Goal: Task Accomplishment & Management: Manage account settings

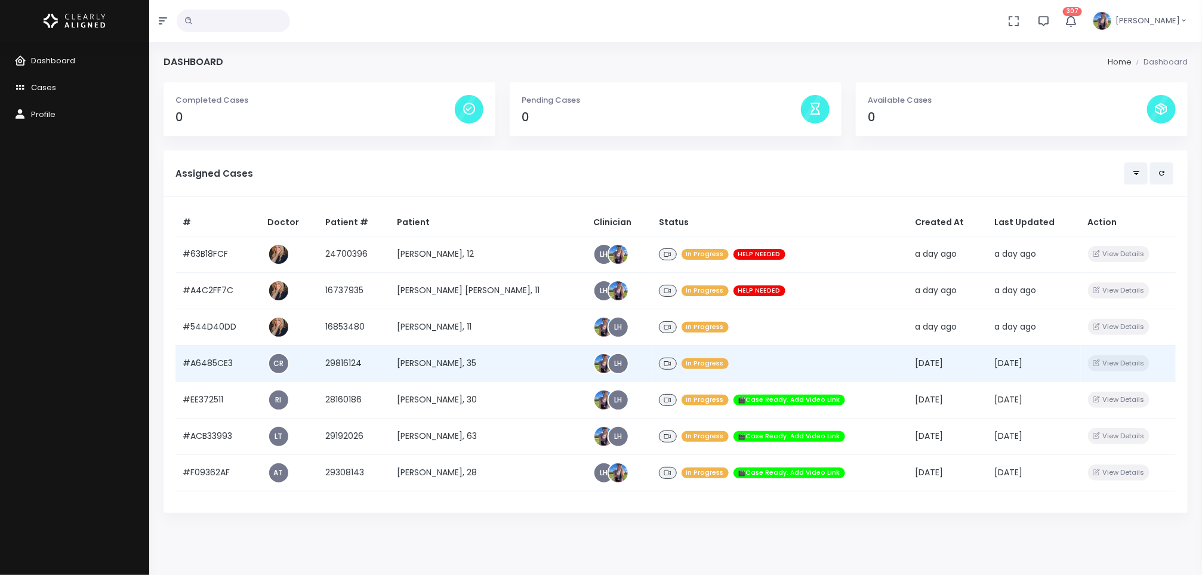
click at [491, 368] on td "[PERSON_NAME], 35" at bounding box center [488, 363] width 196 height 36
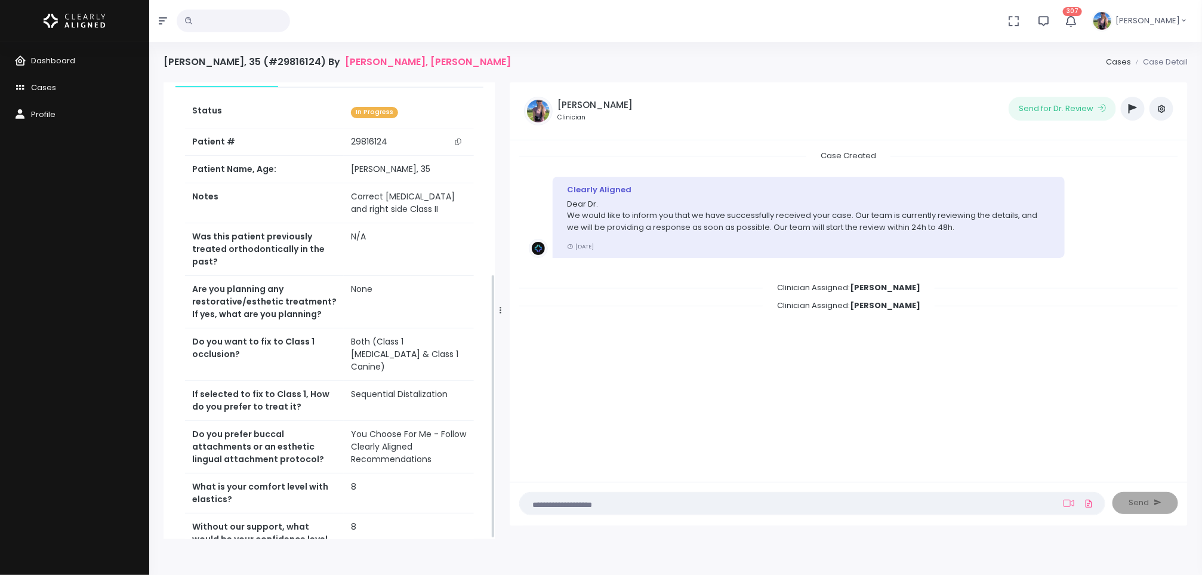
scroll to position [331, 0]
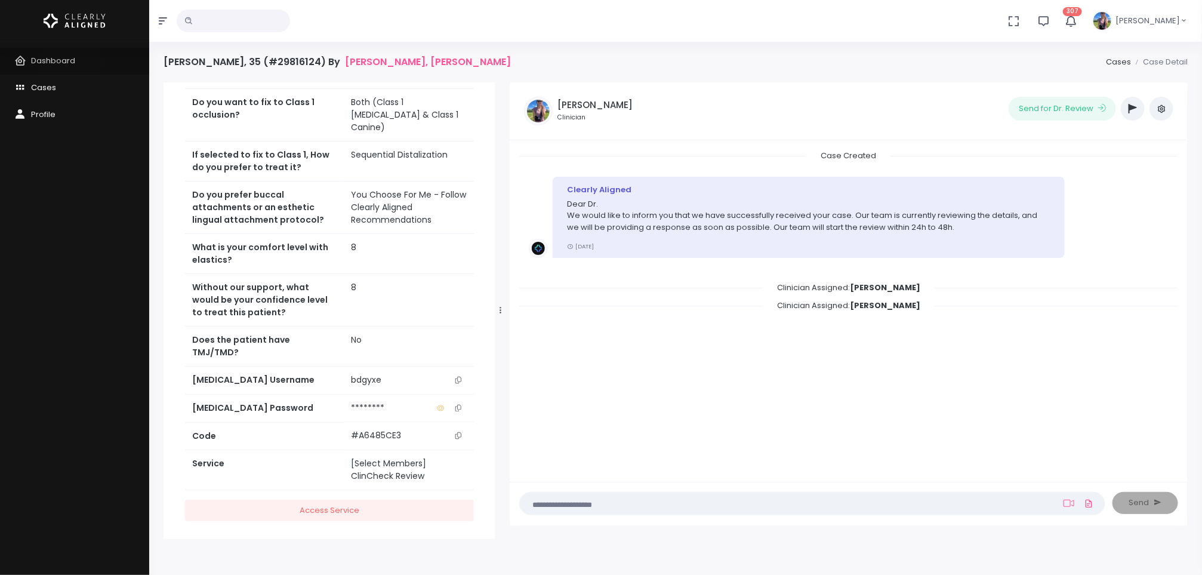
click at [70, 63] on span "Dashboard" at bounding box center [53, 60] width 44 height 11
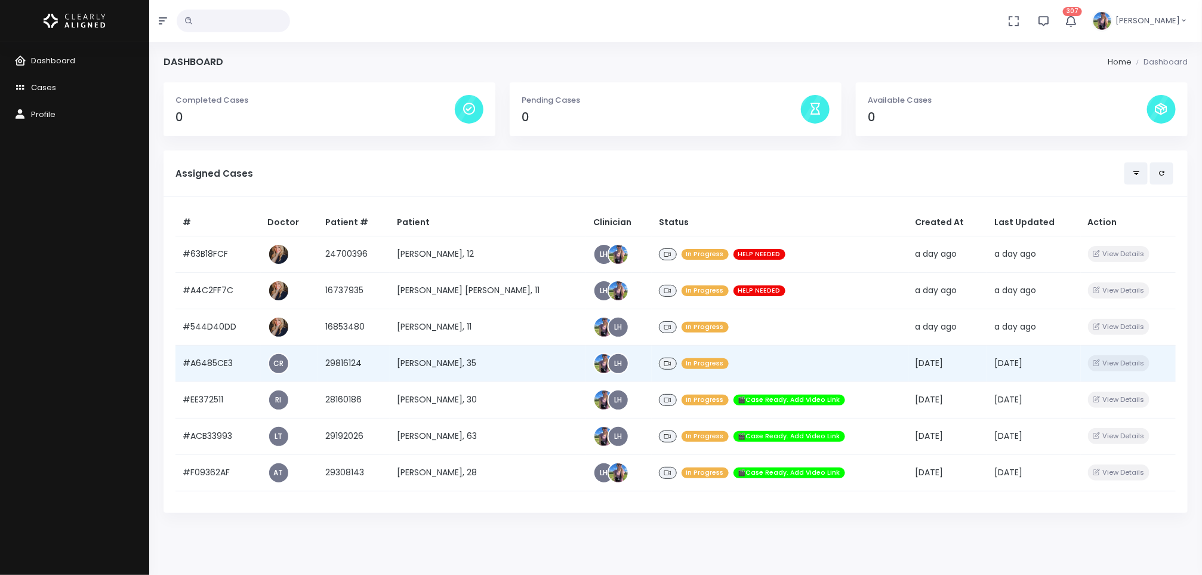
click at [469, 357] on td "[PERSON_NAME], 35" at bounding box center [488, 363] width 196 height 36
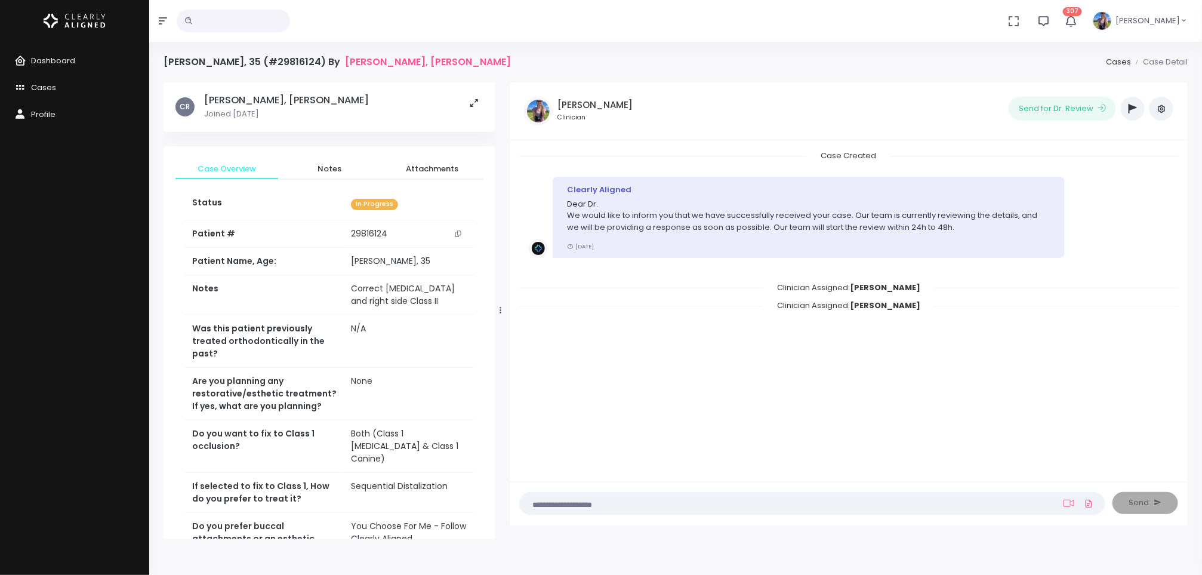
click at [1132, 107] on icon "button" at bounding box center [1133, 109] width 8 height 10
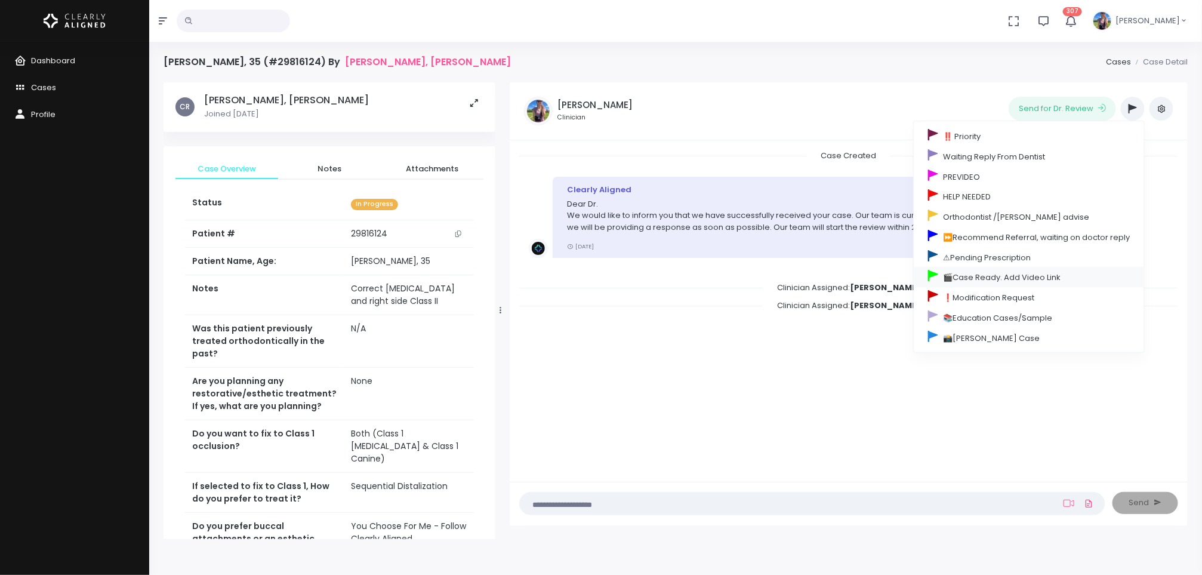
click at [972, 279] on link "🎬Case Ready. Add Video Link" at bounding box center [1029, 277] width 230 height 20
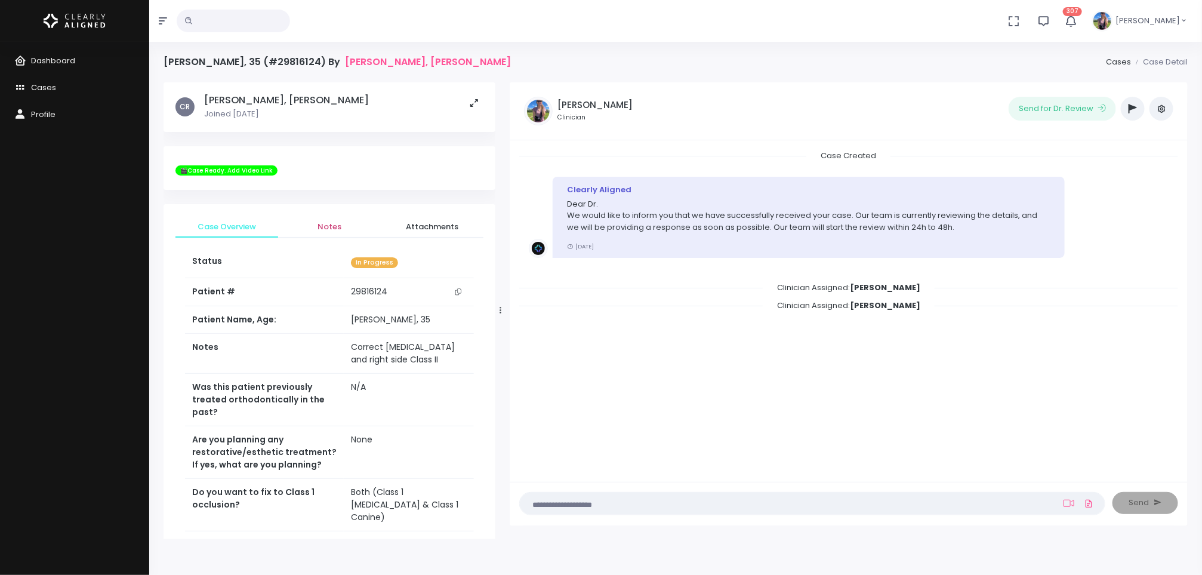
click at [324, 217] on link "Notes" at bounding box center [329, 226] width 103 height 21
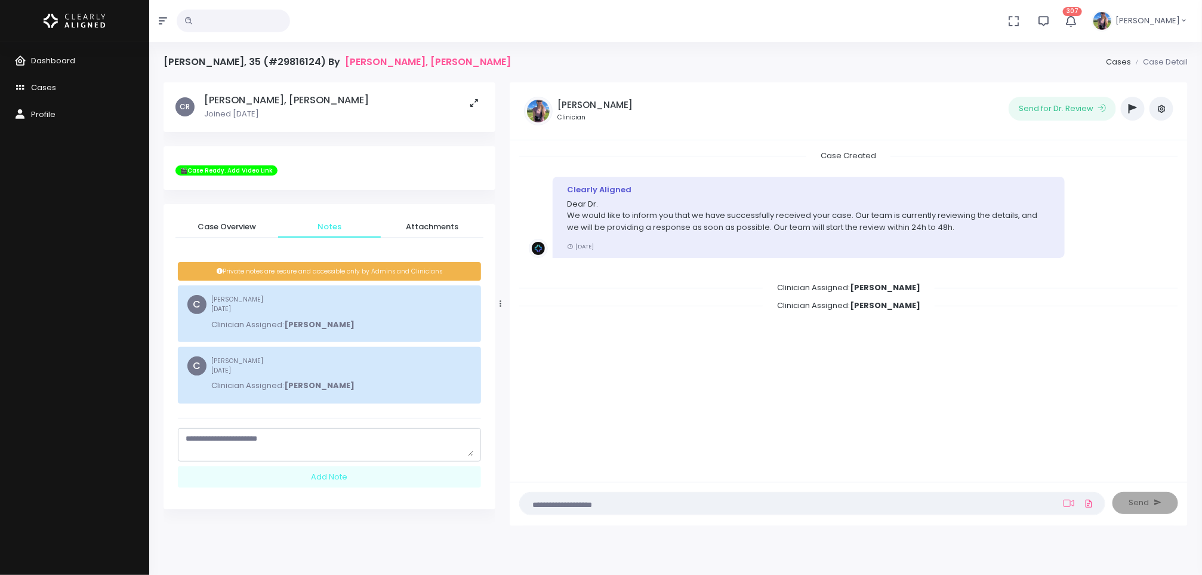
click at [312, 448] on textarea "scrollable content" at bounding box center [330, 444] width 288 height 23
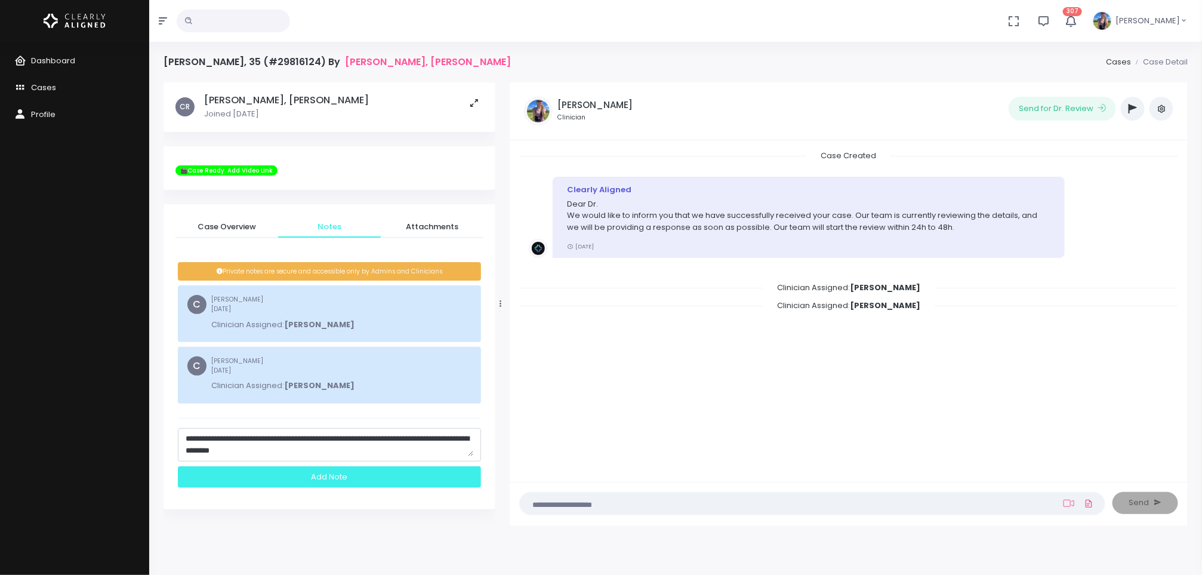
type textarea "**********"
click at [319, 482] on div "Add Note" at bounding box center [329, 477] width 303 height 22
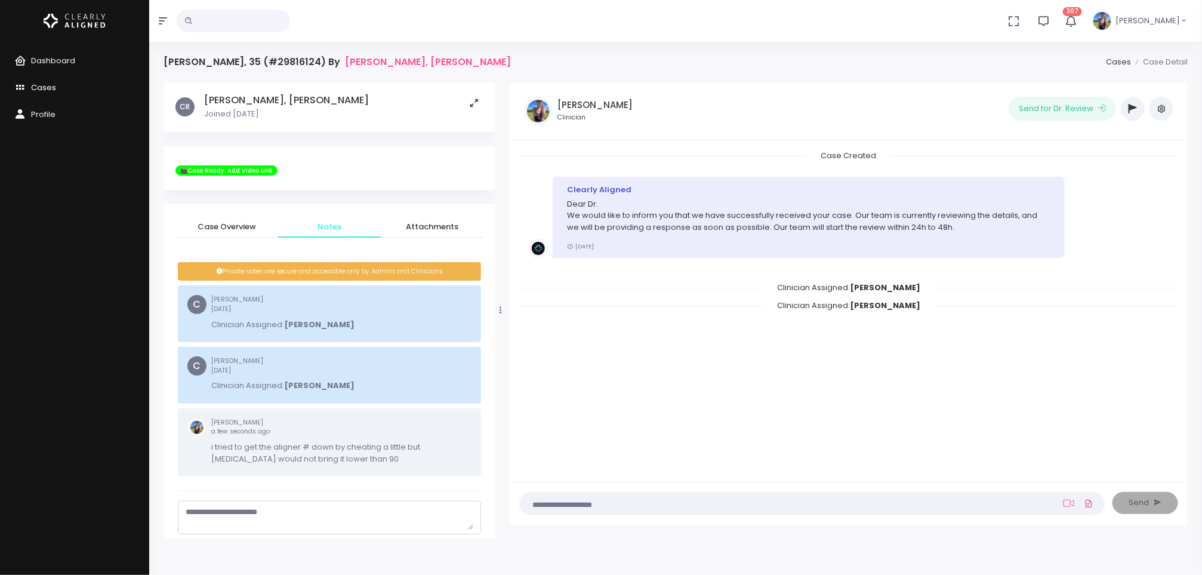
click at [57, 92] on link "Cases" at bounding box center [74, 88] width 149 height 27
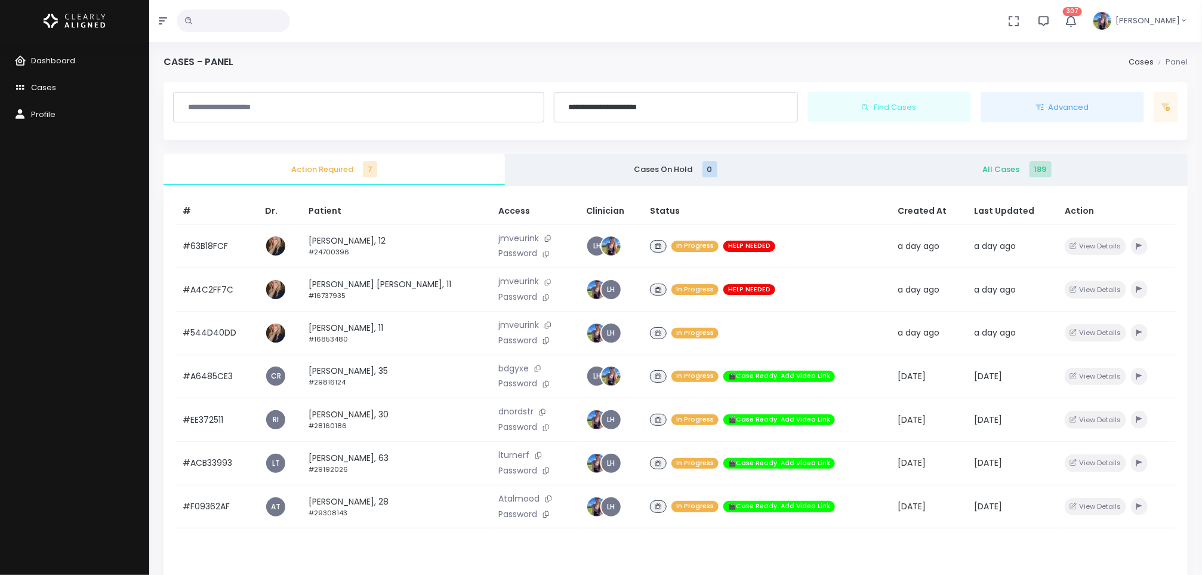
click at [1012, 164] on span "All Cases 189" at bounding box center [1017, 170] width 322 height 12
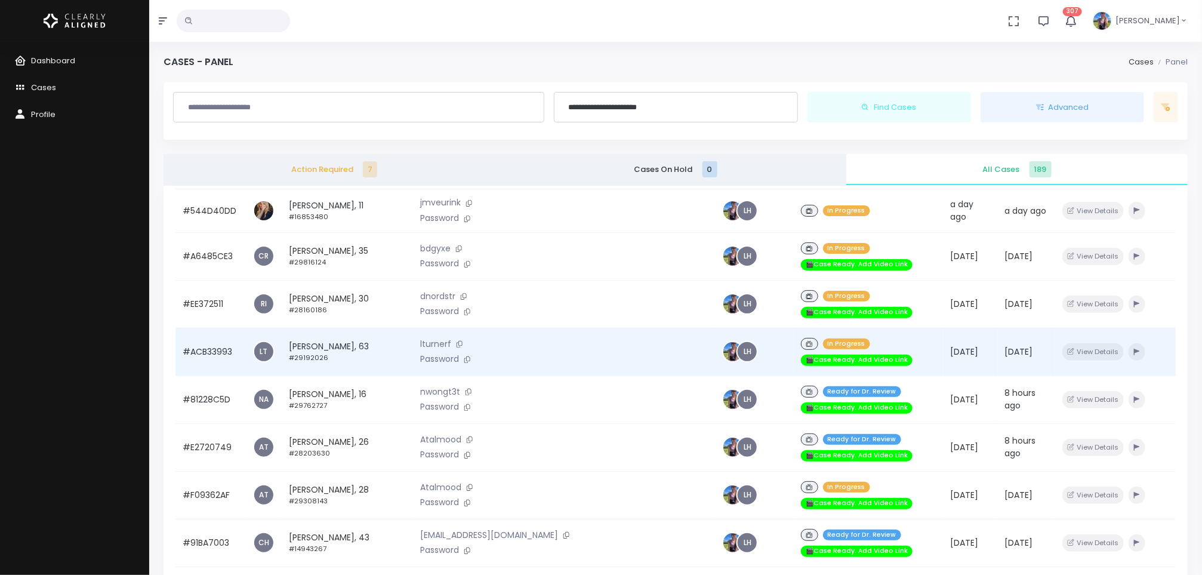
scroll to position [151, 0]
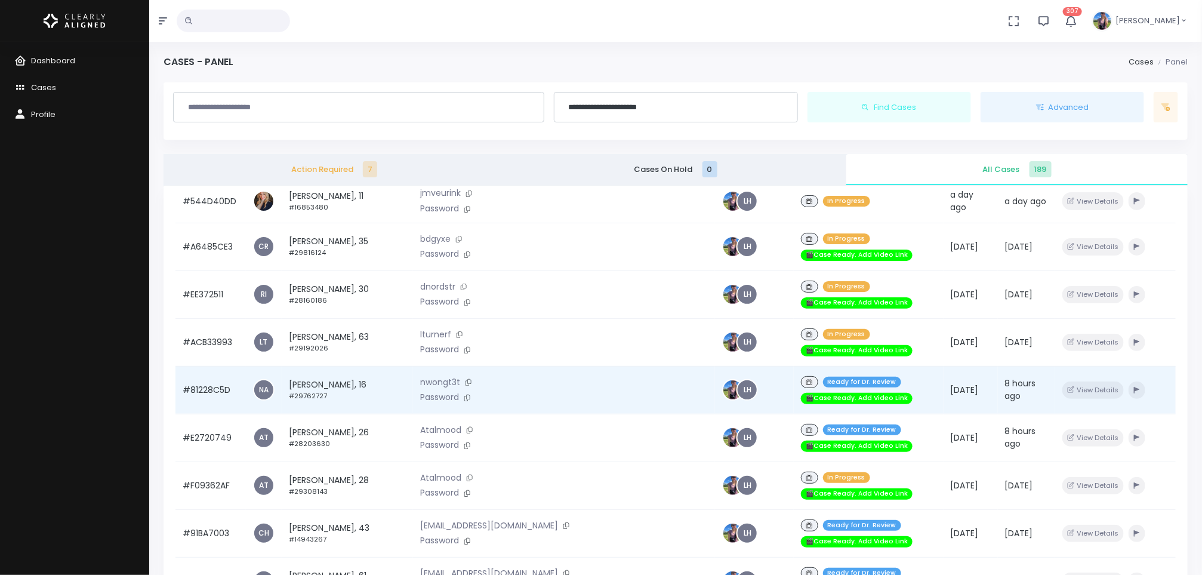
click at [319, 391] on small "#29762727" at bounding box center [308, 396] width 38 height 10
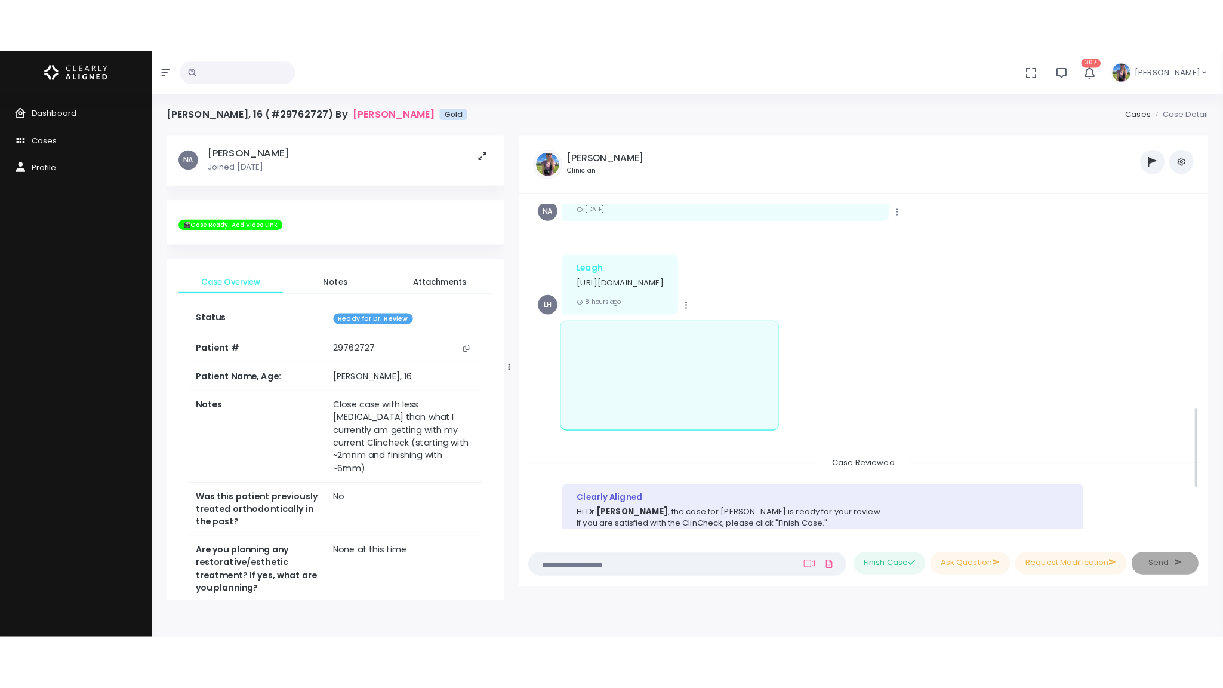
scroll to position [790, 0]
